Goal: Task Accomplishment & Management: Use online tool/utility

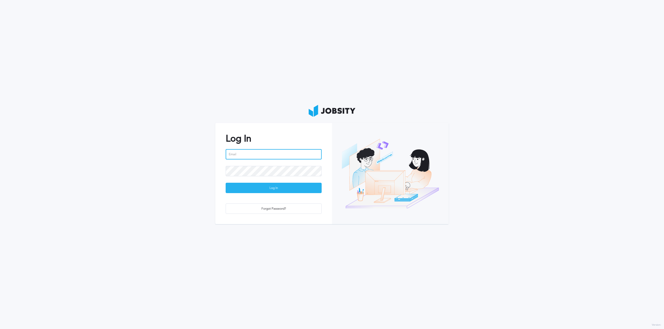
type input "[PERSON_NAME][EMAIL_ADDRESS][DOMAIN_NAME]"
click at [271, 189] on div "Log In" at bounding box center [273, 188] width 95 height 10
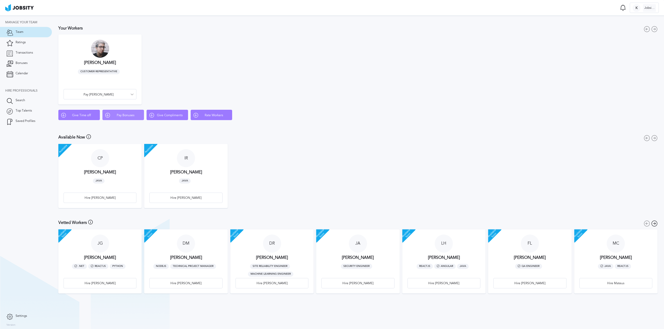
click at [127, 116] on span "Pay Bonuses" at bounding box center [125, 116] width 31 height 4
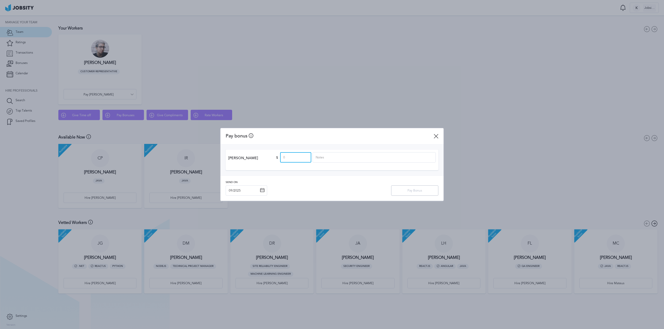
click at [291, 157] on input at bounding box center [295, 157] width 31 height 10
type input "137"
click at [339, 162] on input at bounding box center [373, 157] width 123 height 10
type input "Weekend coverage"
click at [306, 157] on input "137" at bounding box center [295, 157] width 31 height 10
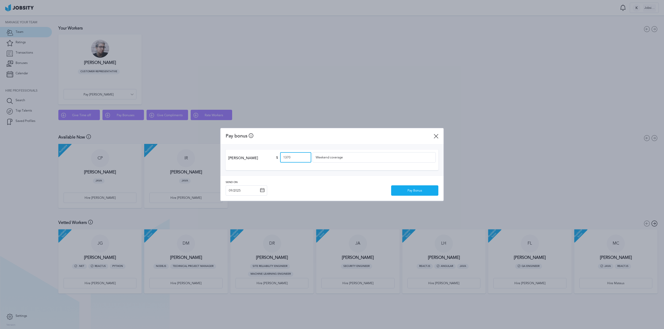
type input "137"
click at [419, 191] on div "Pay Bonus" at bounding box center [414, 191] width 47 height 10
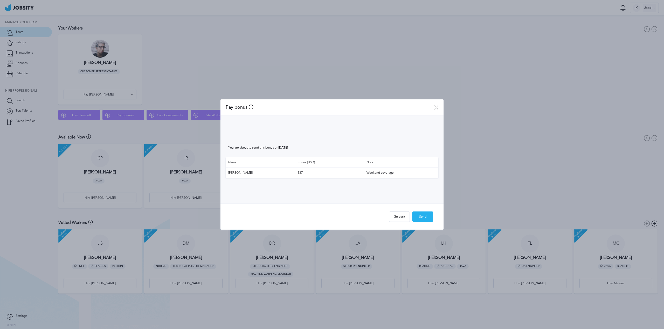
click at [428, 216] on div "Send" at bounding box center [422, 217] width 20 height 10
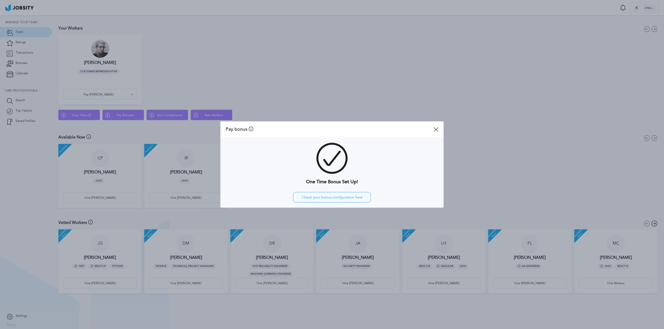
click at [438, 130] on div "Pay bonus Please note: Bonuses are paid in full and directly to your Jobsity wo…" at bounding box center [331, 130] width 223 height 16
click at [434, 130] on icon at bounding box center [435, 129] width 5 height 5
